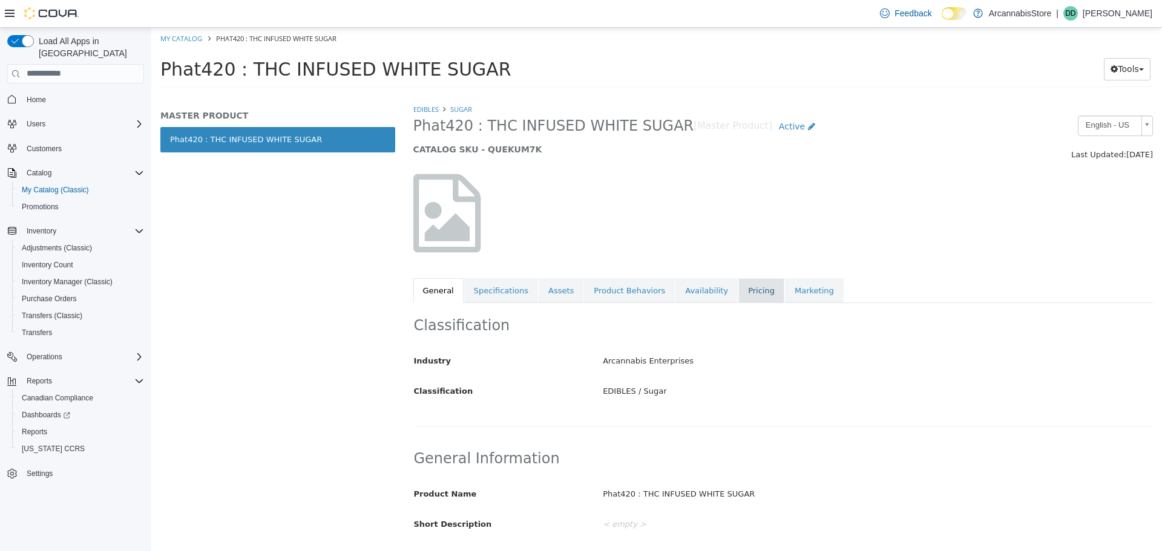
click at [738, 302] on link "Pricing" at bounding box center [761, 290] width 46 height 25
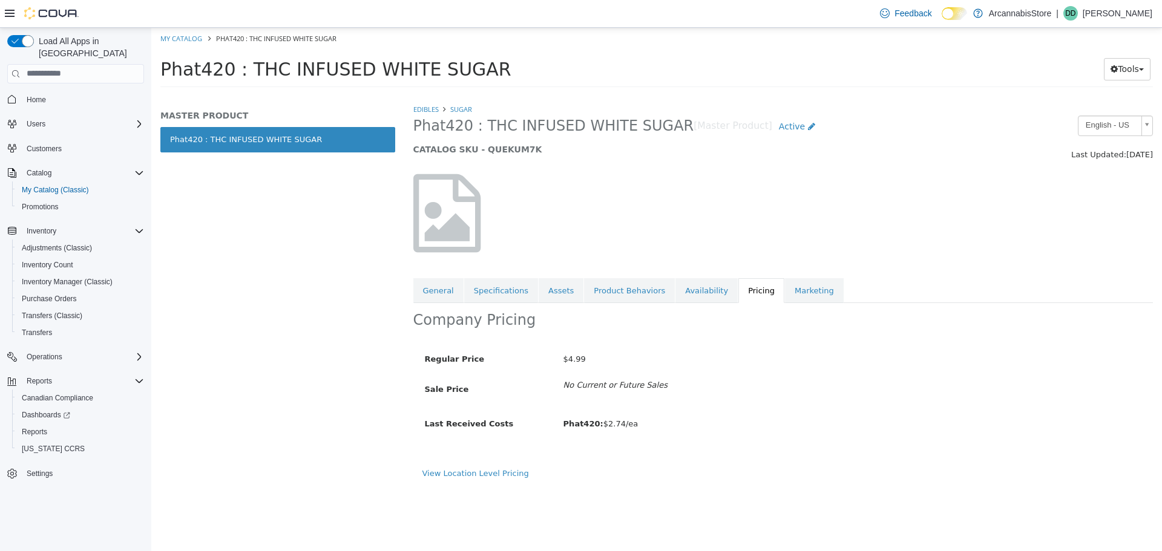
click at [670, 499] on div "EDIBLES Sugar Phat420 : THC INFUSED WHITE SUGAR [Master Product] Active CATALOG…" at bounding box center [783, 327] width 758 height 448
